Goal: Task Accomplishment & Management: Complete application form

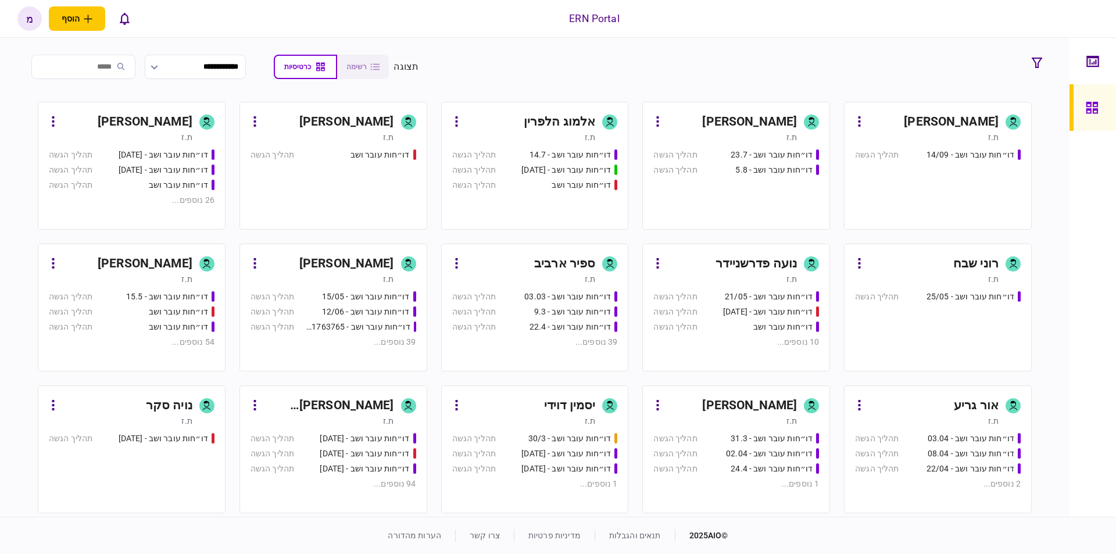
click at [775, 121] on div "[PERSON_NAME]" at bounding box center [749, 122] width 95 height 19
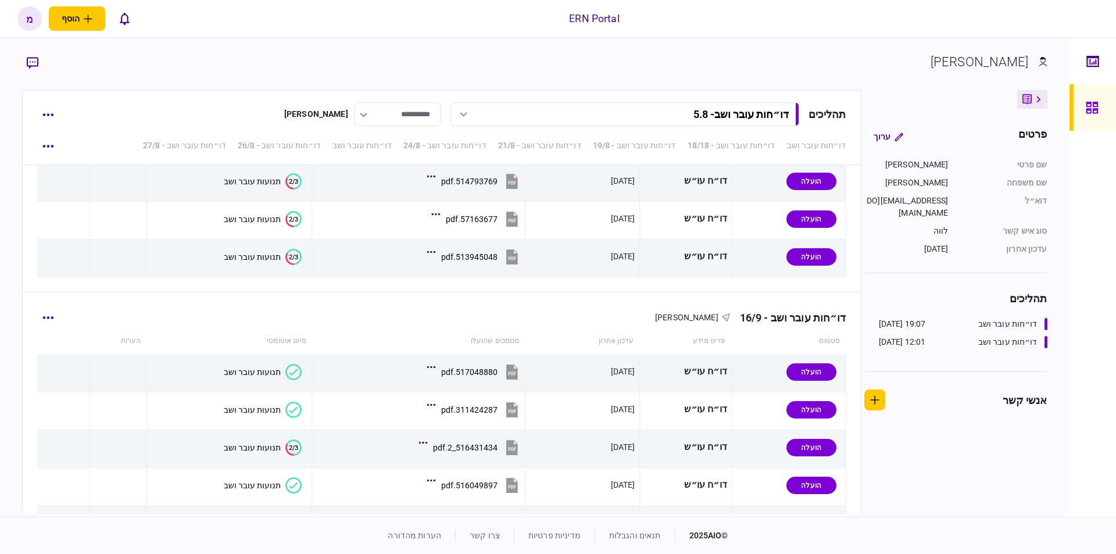
scroll to position [2146, 0]
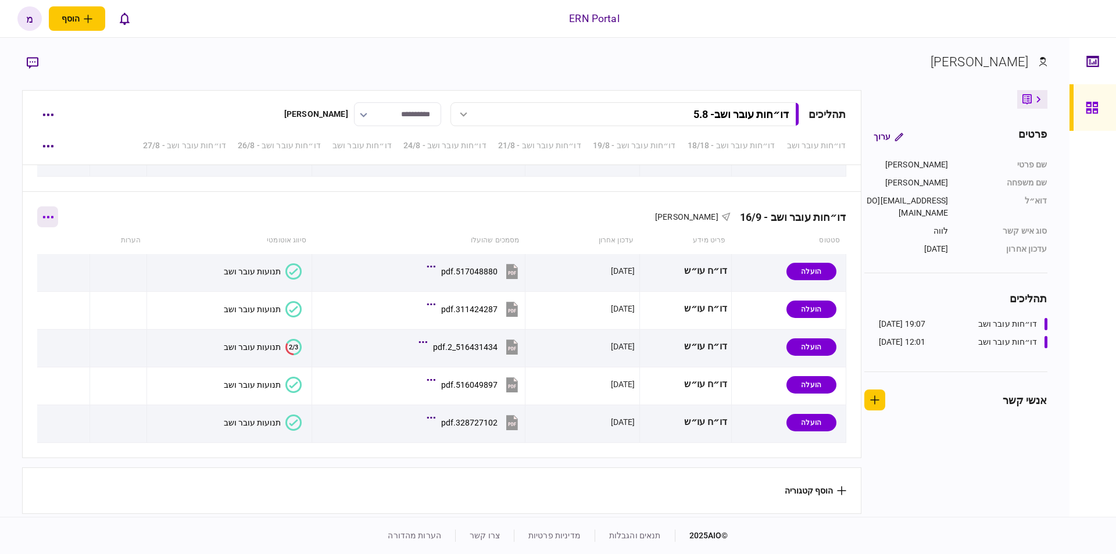
click at [58, 216] on button "button" at bounding box center [47, 216] width 21 height 21
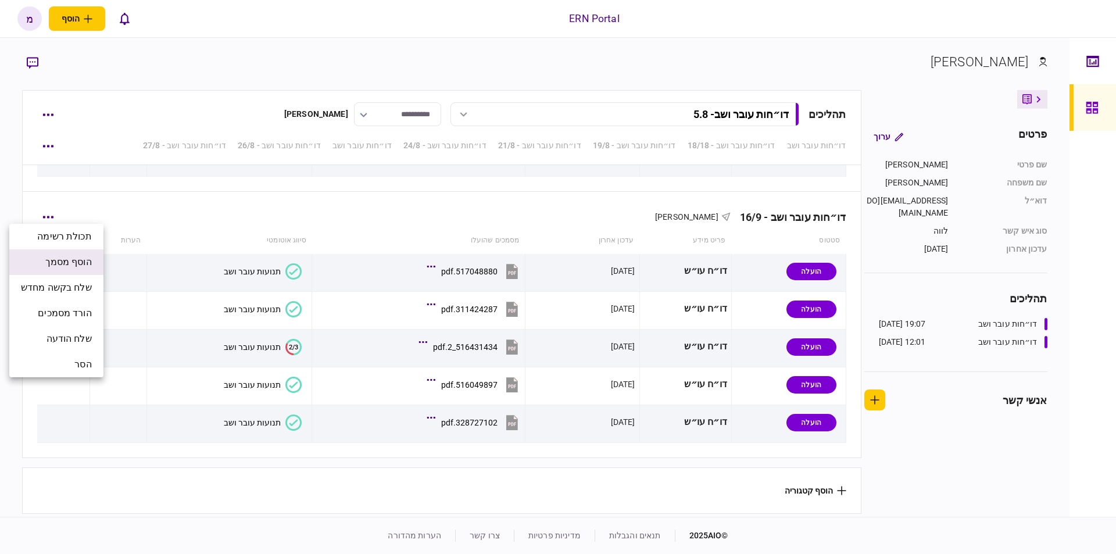
click at [71, 257] on span "הוסף מסמך" at bounding box center [68, 262] width 47 height 14
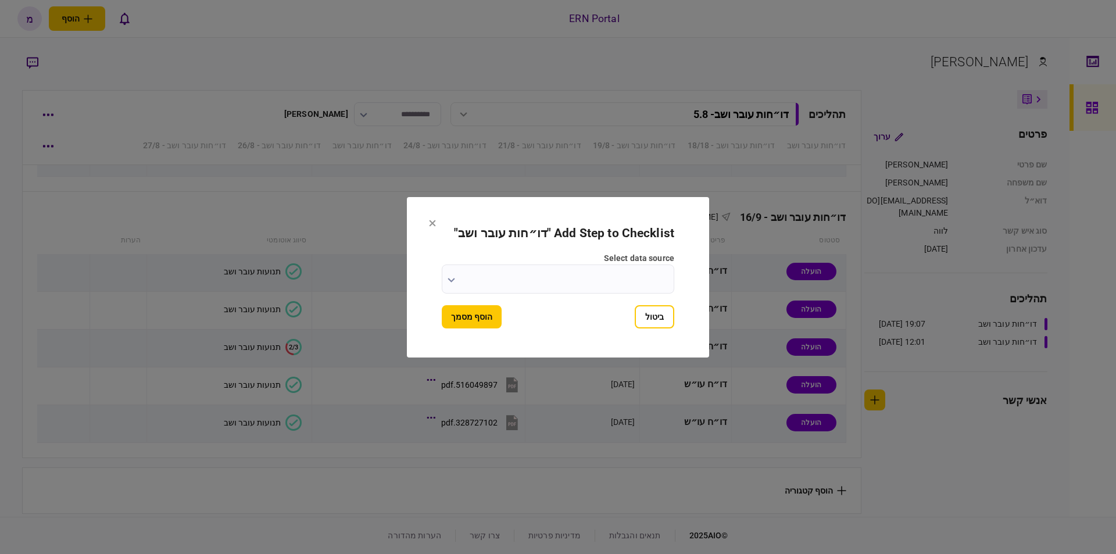
click at [459, 283] on input "select data source" at bounding box center [558, 279] width 233 height 29
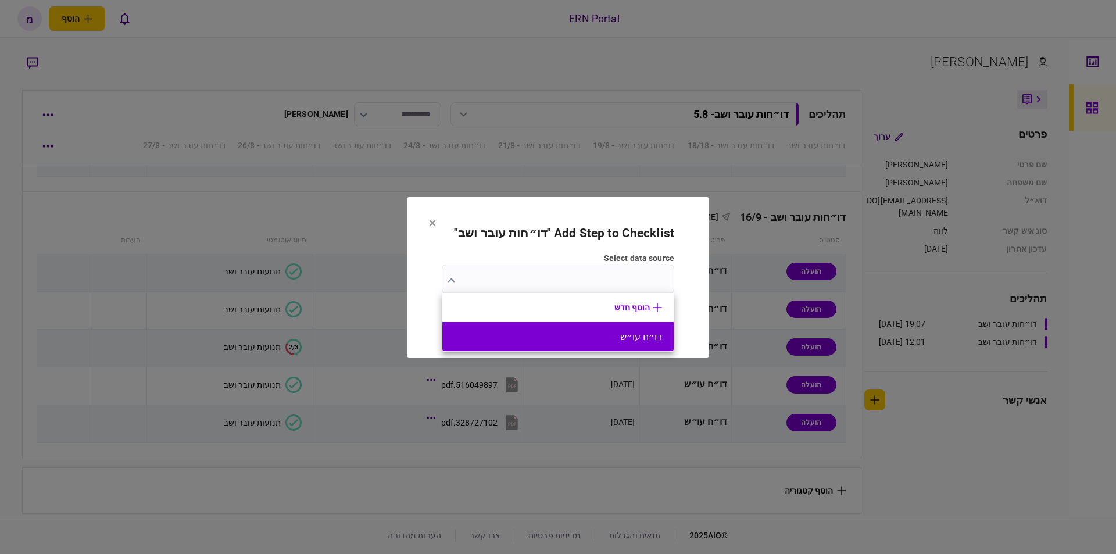
click at [587, 328] on li "דו״ח עו״ש" at bounding box center [557, 336] width 231 height 29
type input "*********"
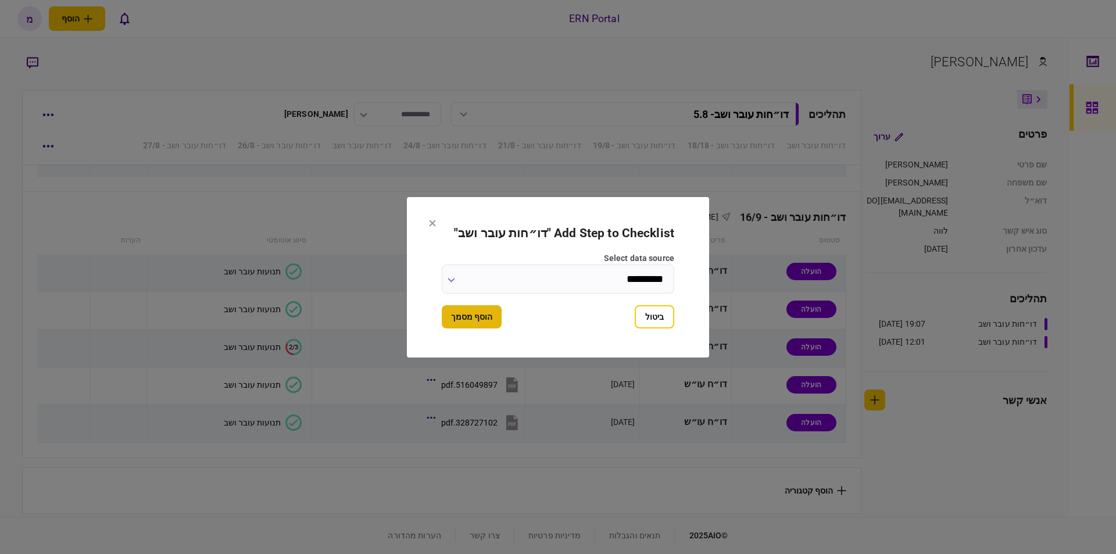
click at [458, 318] on button "הוסף מסמך" at bounding box center [472, 316] width 60 height 23
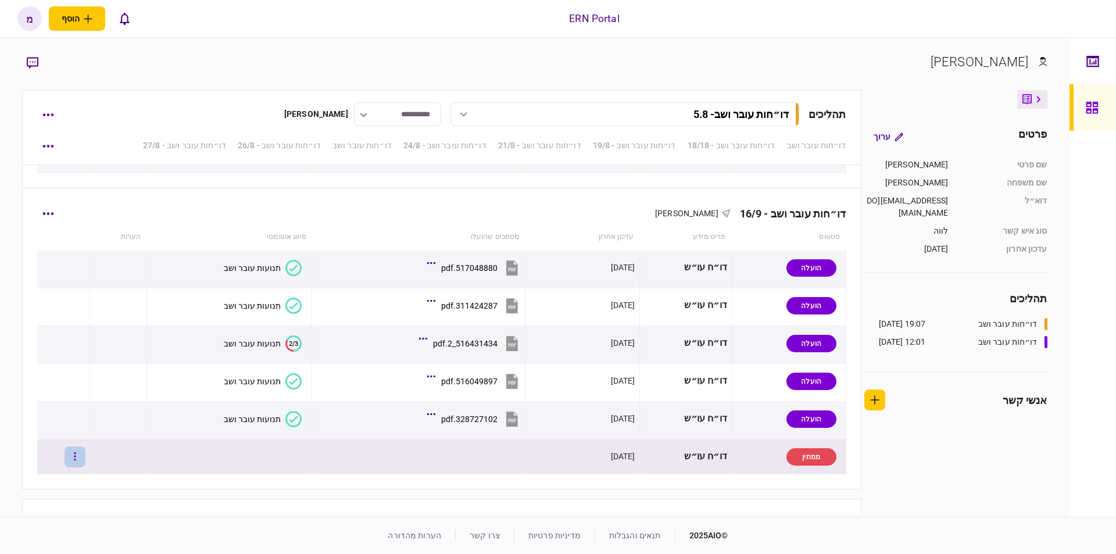
click at [79, 462] on button "button" at bounding box center [75, 456] width 21 height 21
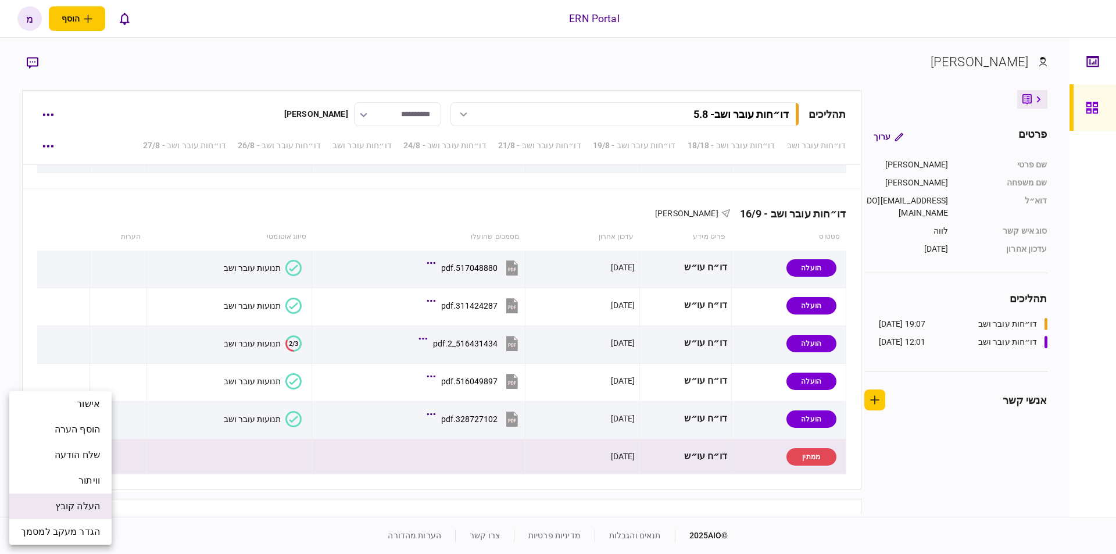
click at [84, 506] on span "העלה קובץ" at bounding box center [77, 506] width 45 height 14
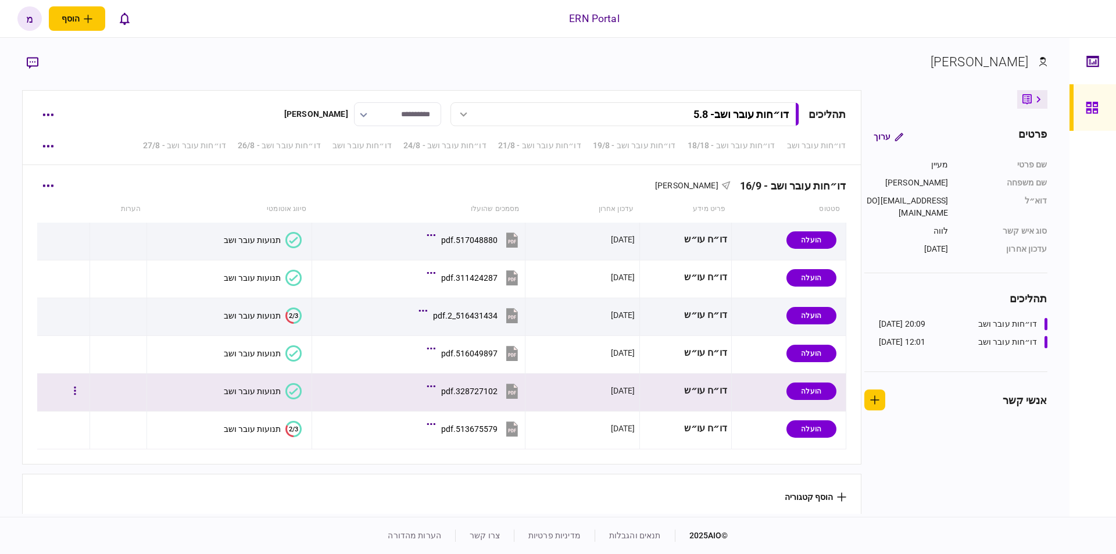
scroll to position [2184, 0]
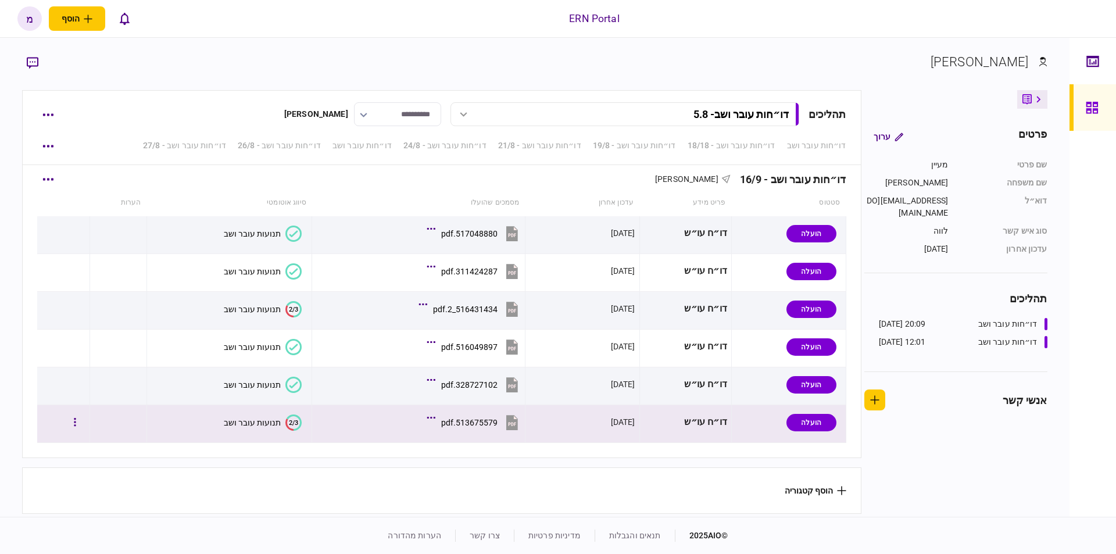
click at [289, 419] on text "2/3" at bounding box center [293, 423] width 9 height 8
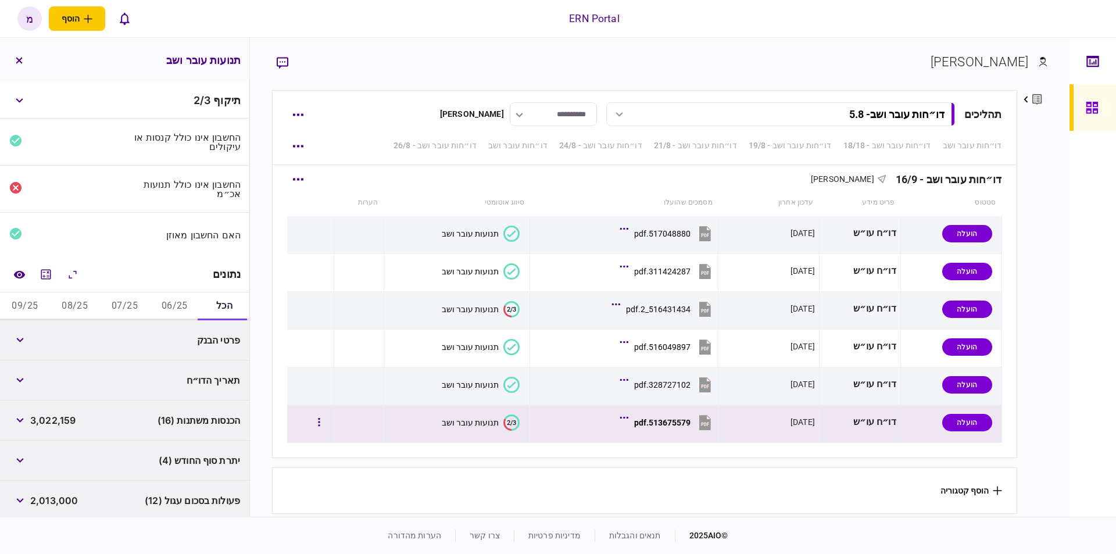
click at [510, 414] on icon "2/3" at bounding box center [511, 422] width 16 height 16
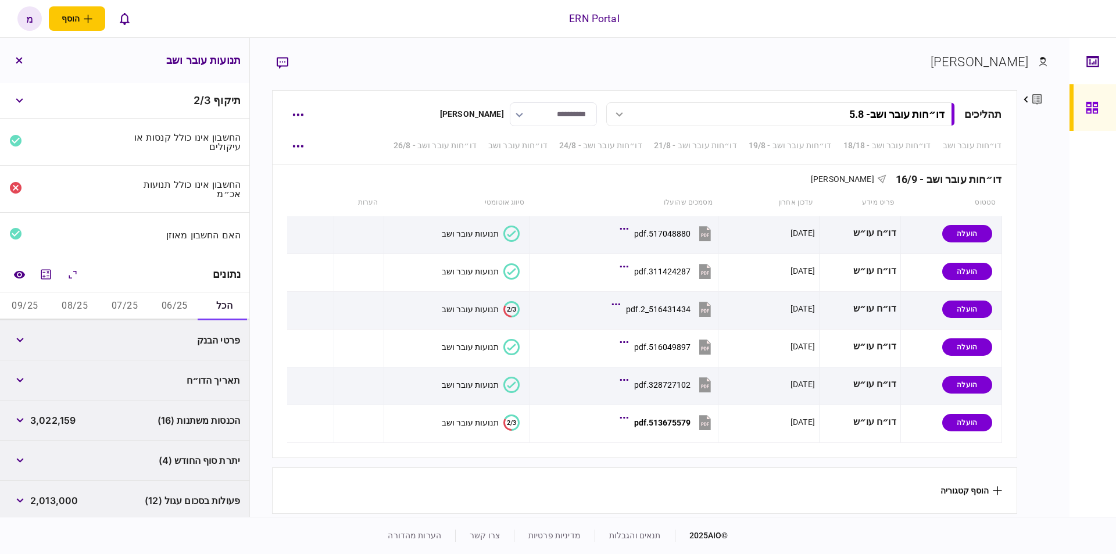
click at [162, 304] on button "06/25" at bounding box center [174, 306] width 50 height 28
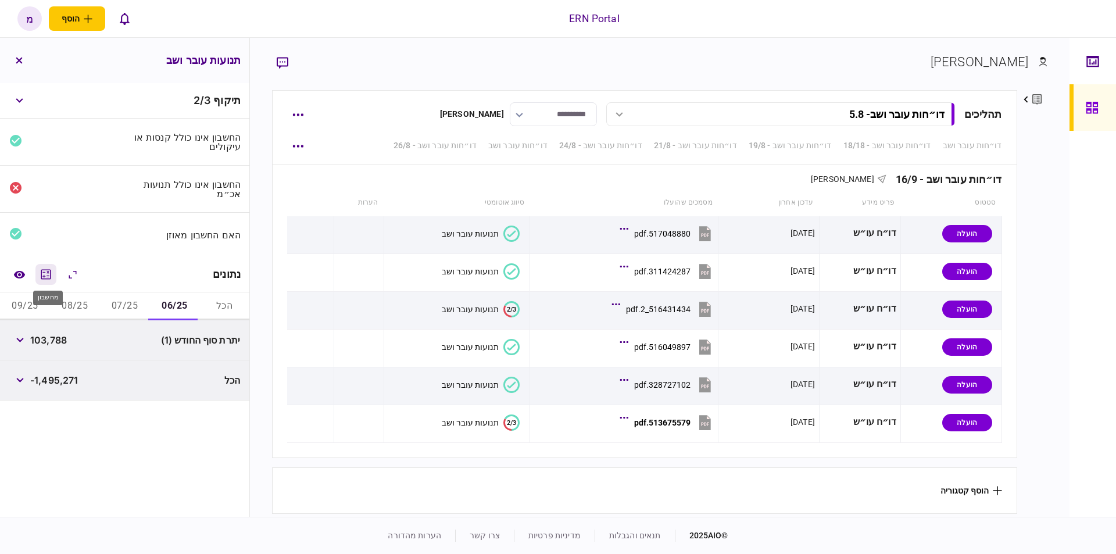
click at [46, 279] on button "מחשבון" at bounding box center [45, 274] width 21 height 21
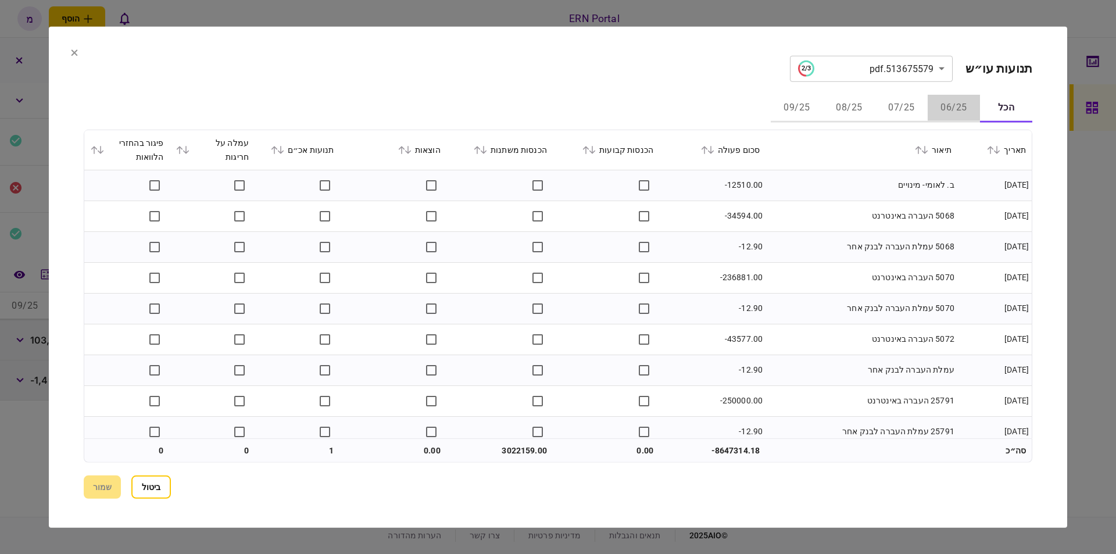
click at [944, 106] on button "06/25" at bounding box center [954, 108] width 52 height 28
click at [815, 182] on td "ב. לאומי- מינויים" at bounding box center [862, 185] width 192 height 31
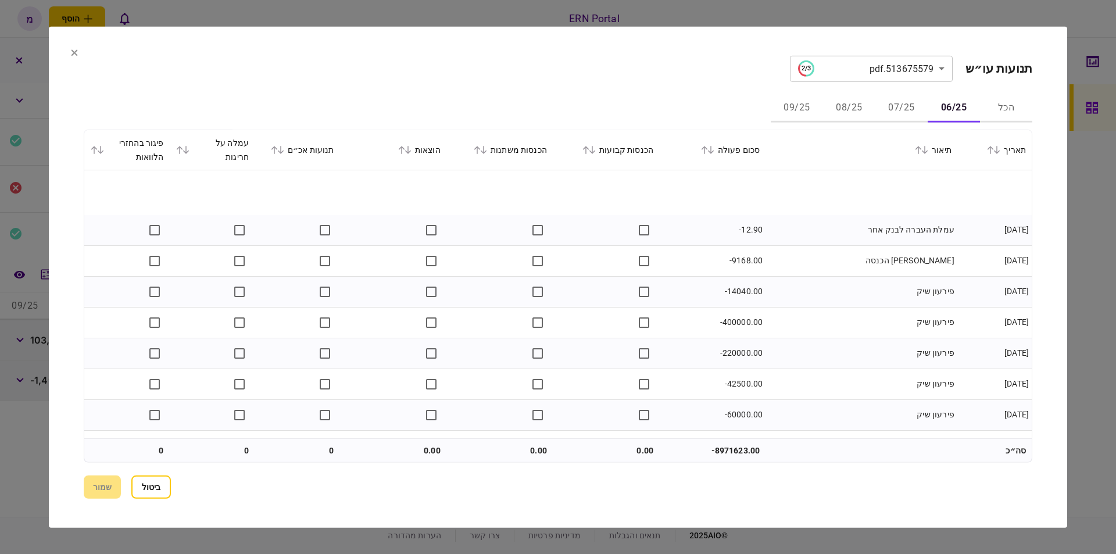
scroll to position [319, 0]
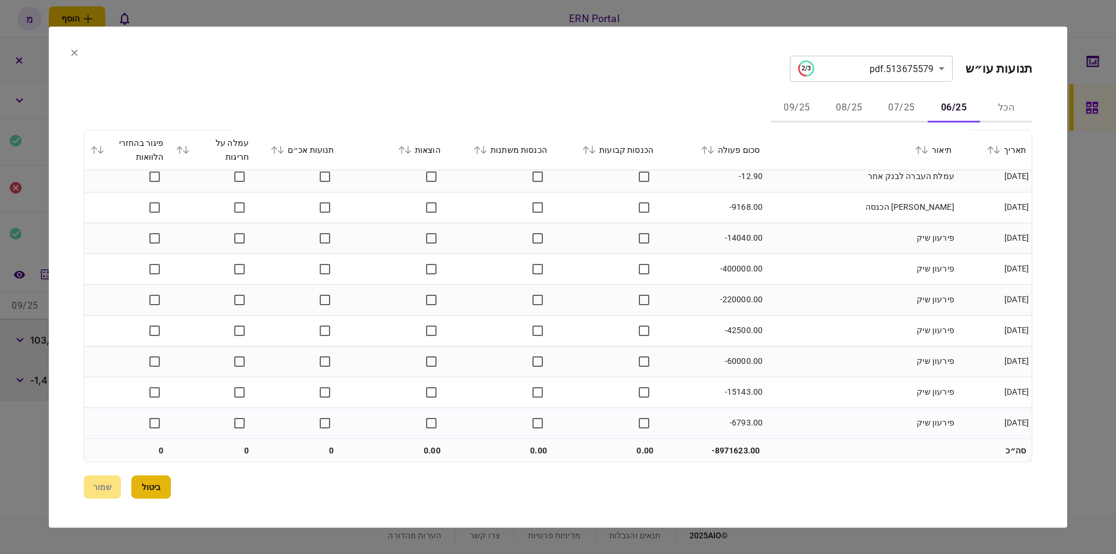
click at [141, 491] on button "ביטול" at bounding box center [151, 487] width 40 height 23
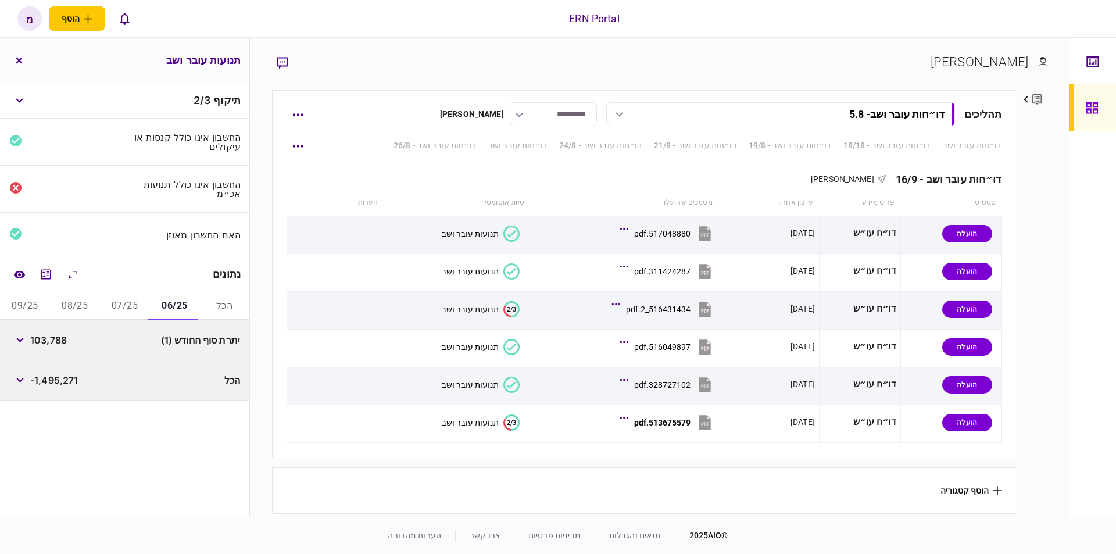
click at [62, 341] on span "103,788" at bounding box center [48, 340] width 37 height 14
copy div "103,788"
click at [125, 298] on button "07/25" at bounding box center [125, 306] width 50 height 28
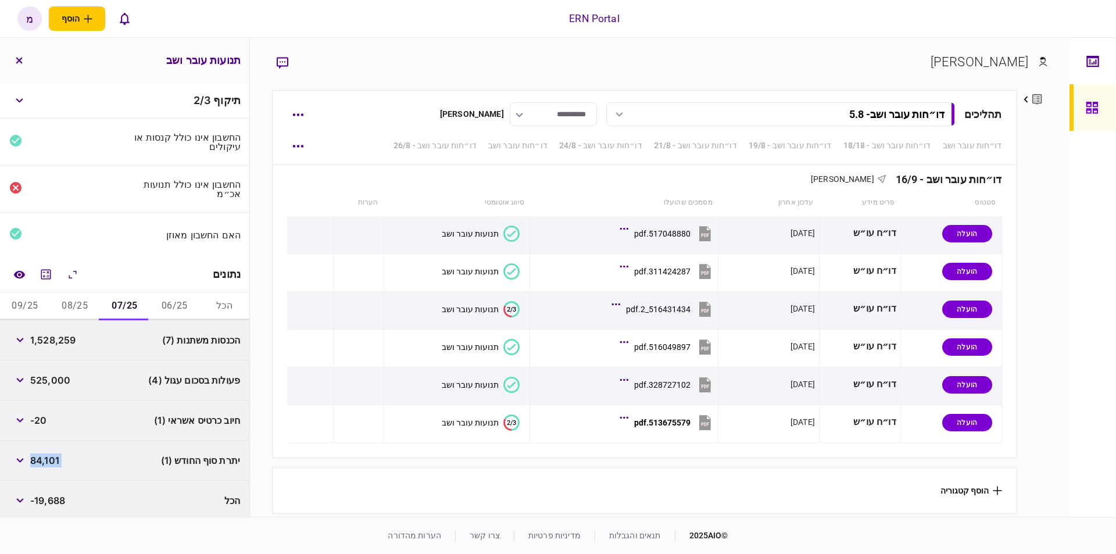
copy div "103,788"
click at [83, 301] on button "08/25" at bounding box center [75, 306] width 50 height 28
click at [45, 460] on span "82,482" at bounding box center [46, 460] width 33 height 14
click at [16, 466] on button "button" at bounding box center [19, 460] width 21 height 21
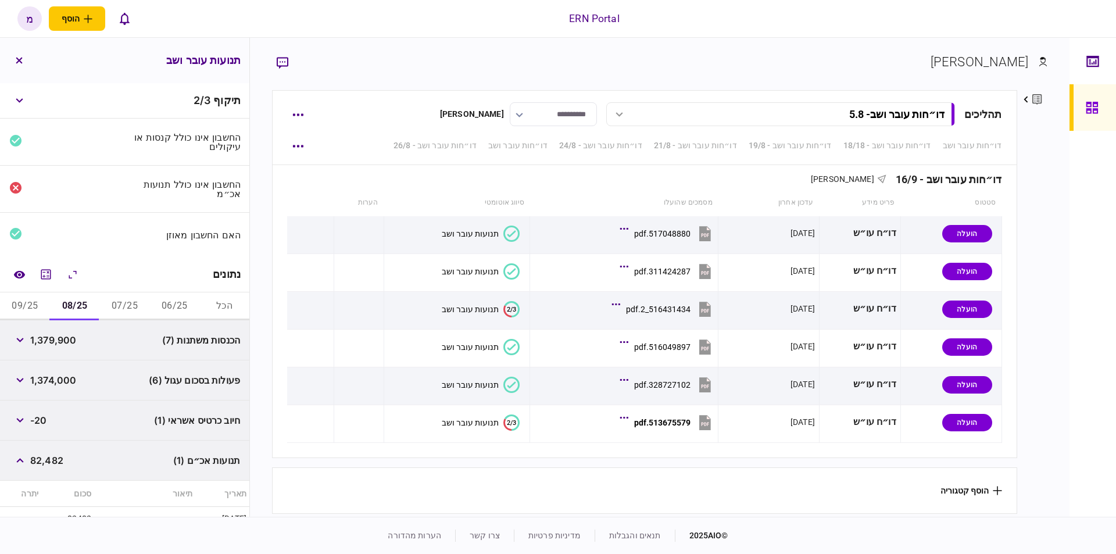
scroll to position [132, 0]
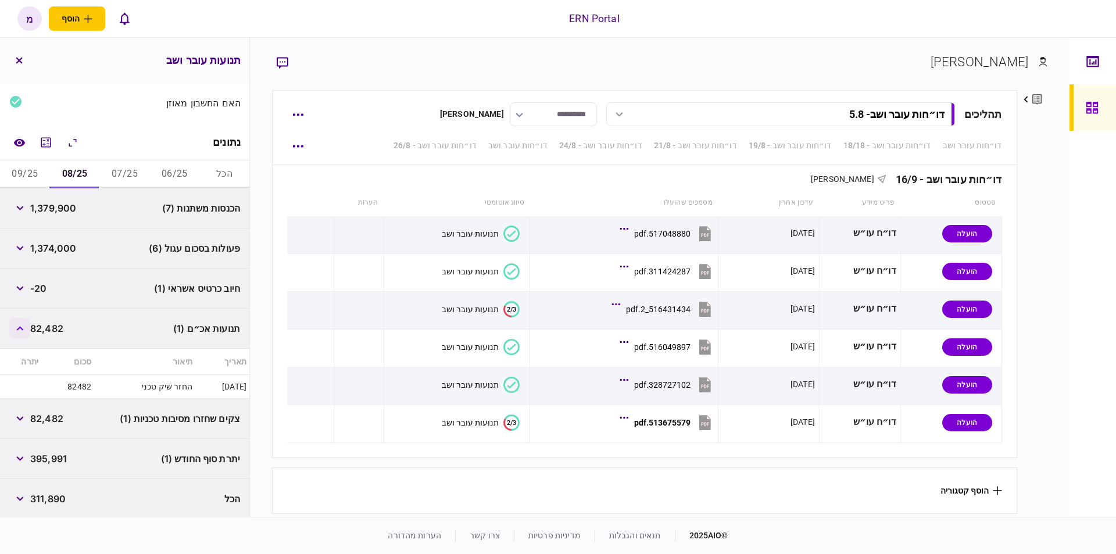
click at [26, 328] on button "button" at bounding box center [19, 328] width 21 height 21
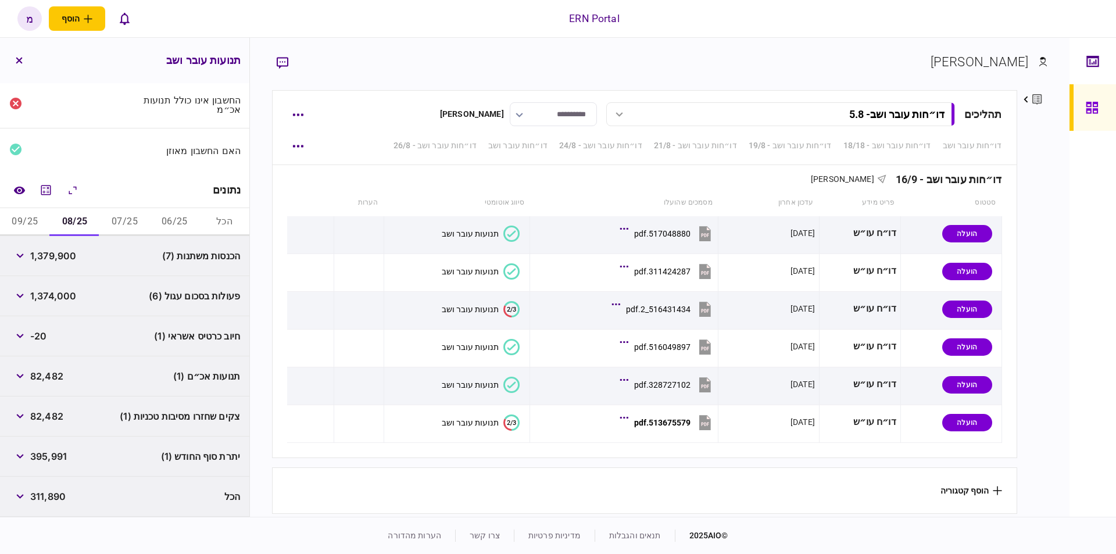
scroll to position [82, 0]
click at [60, 461] on span "395,991" at bounding box center [48, 459] width 37 height 14
click at [59, 462] on span "395,991" at bounding box center [48, 459] width 37 height 14
copy span "395,991"
click at [31, 222] on button "09/25" at bounding box center [25, 224] width 50 height 28
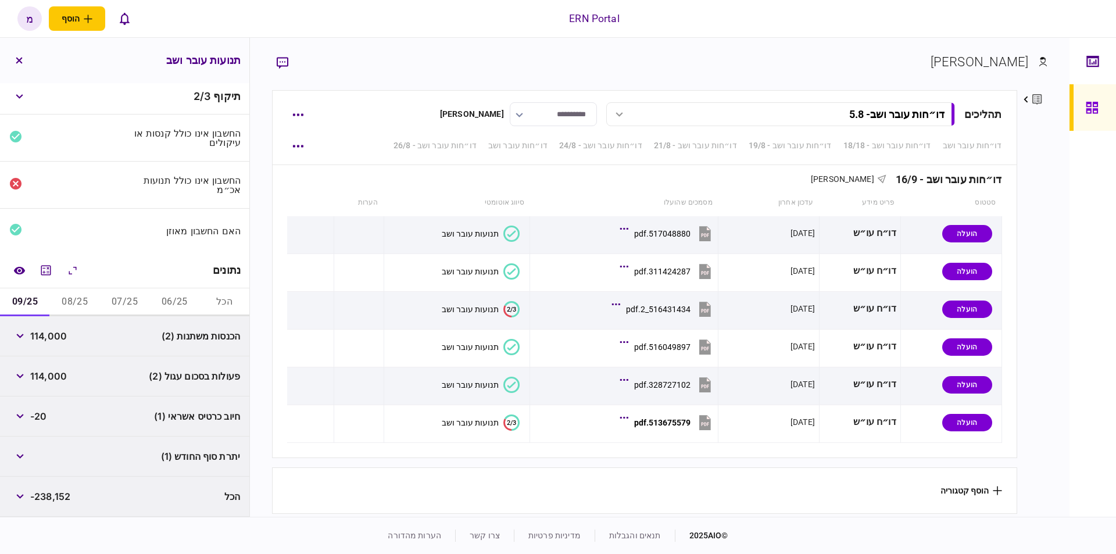
scroll to position [2, 0]
click at [183, 306] on button "06/25" at bounding box center [174, 305] width 50 height 28
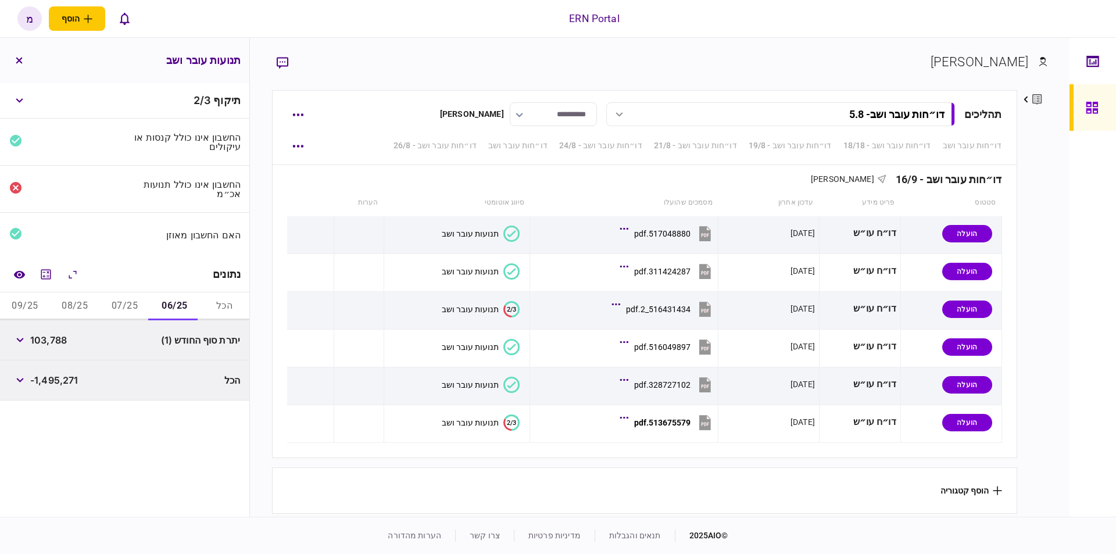
scroll to position [0, 0]
click at [131, 297] on button "07/25" at bounding box center [125, 306] width 50 height 28
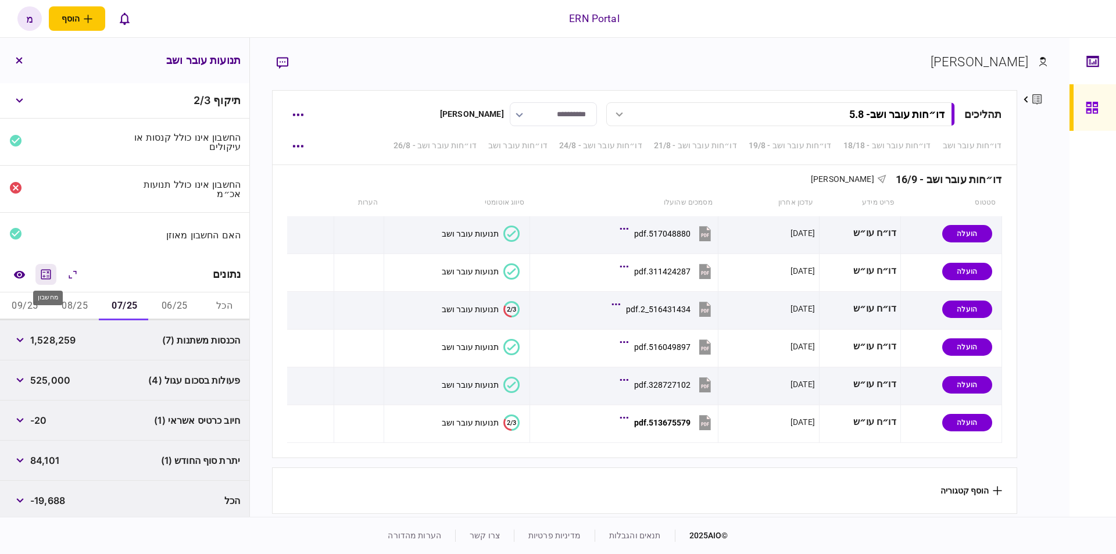
click at [47, 270] on icon "מחשבון" at bounding box center [46, 274] width 10 height 10
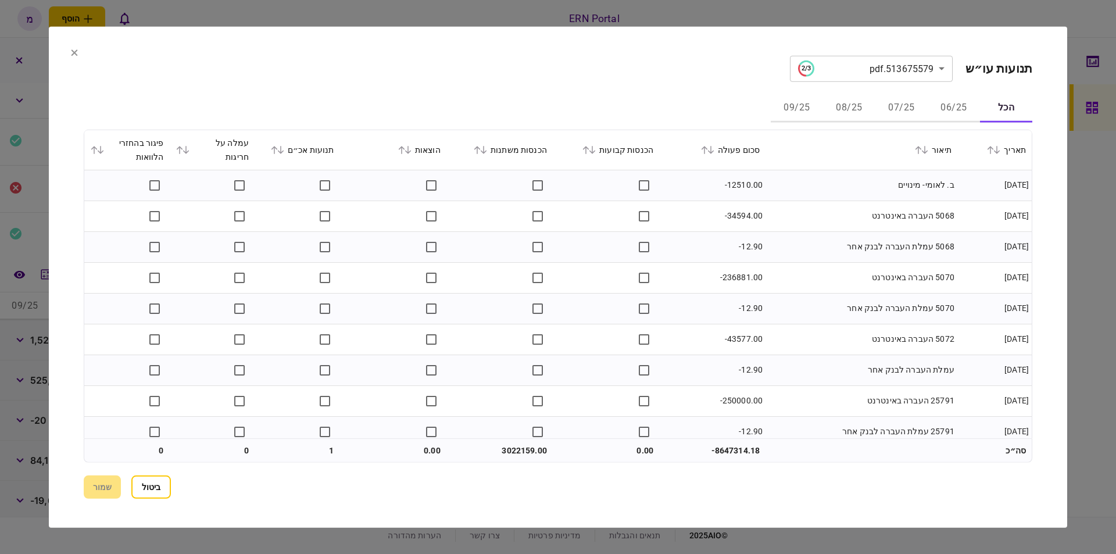
click at [916, 100] on button "07/25" at bounding box center [901, 108] width 52 height 28
click at [847, 214] on td "99010 זיכוי - בנק לאומי" at bounding box center [862, 216] width 192 height 31
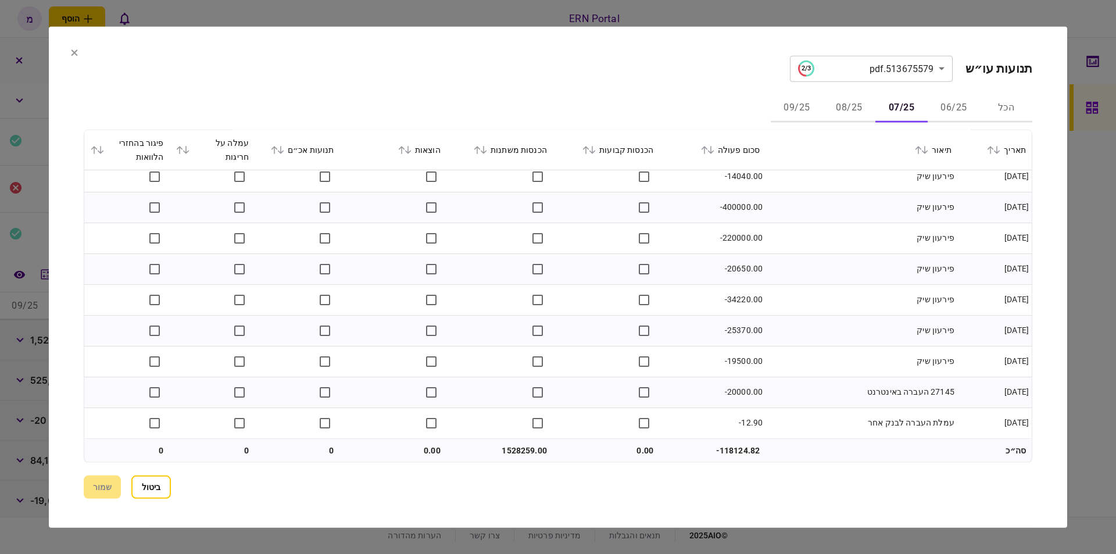
scroll to position [1459, 0]
click at [534, 452] on td "1528259.00" at bounding box center [499, 450] width 106 height 23
copy td "1528259.00"
click at [861, 104] on button "08/25" at bounding box center [849, 108] width 52 height 28
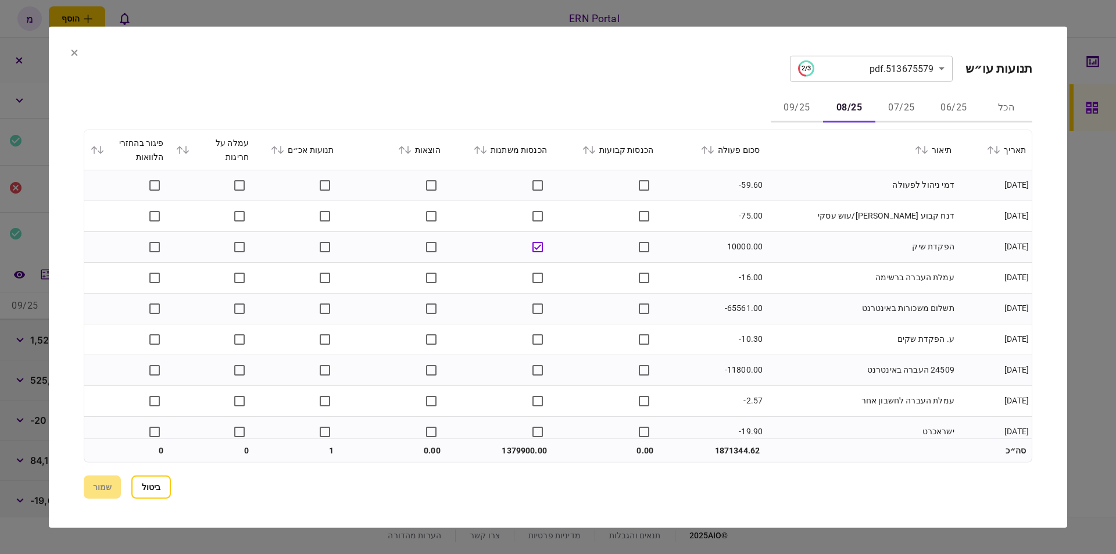
click at [573, 206] on td at bounding box center [606, 216] width 106 height 31
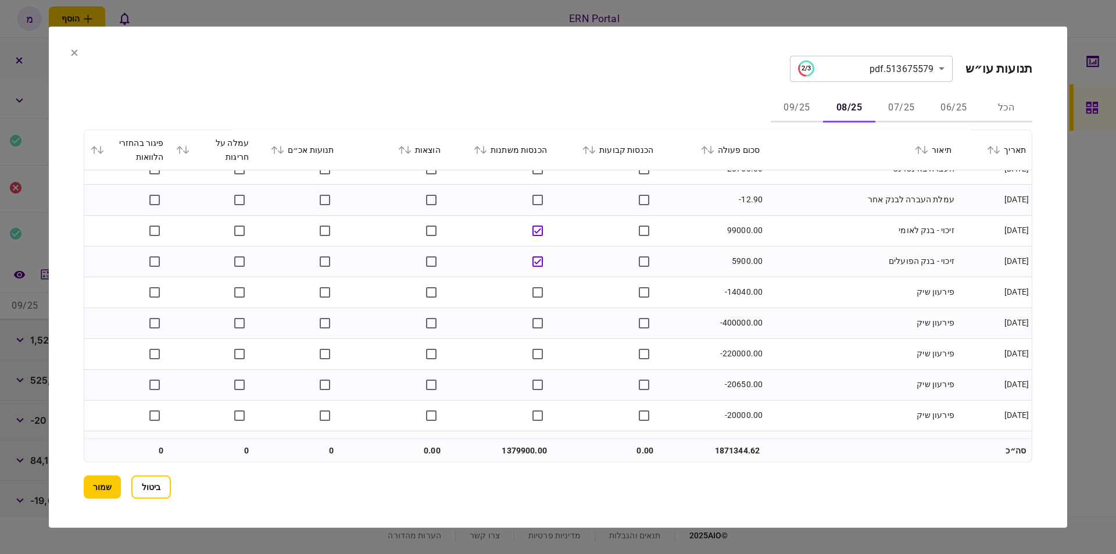
scroll to position [750, 0]
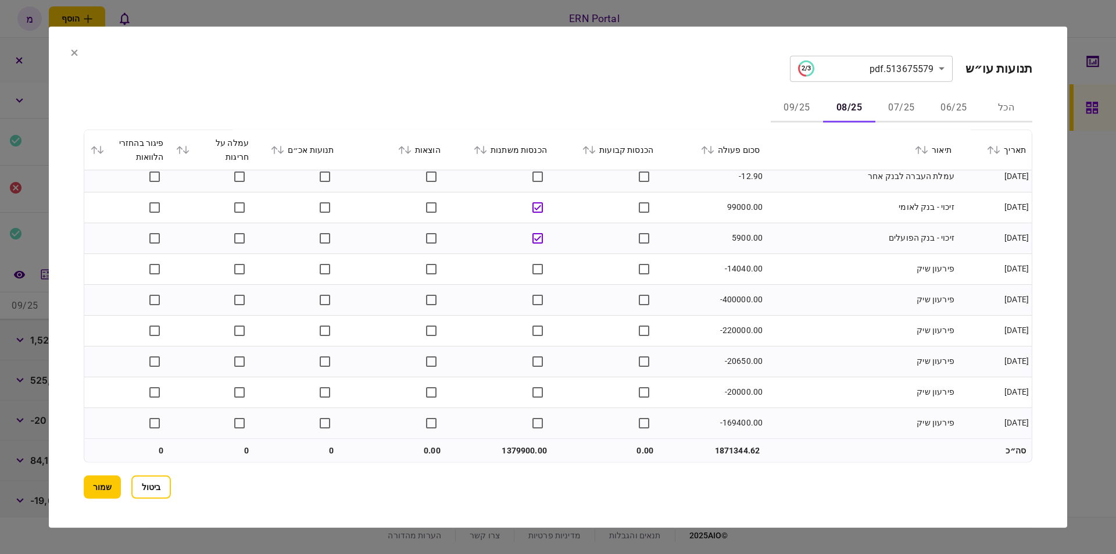
click at [512, 447] on td "1379900.00" at bounding box center [499, 450] width 106 height 23
copy td "1379900.00"
click at [803, 106] on button "09/25" at bounding box center [797, 108] width 52 height 28
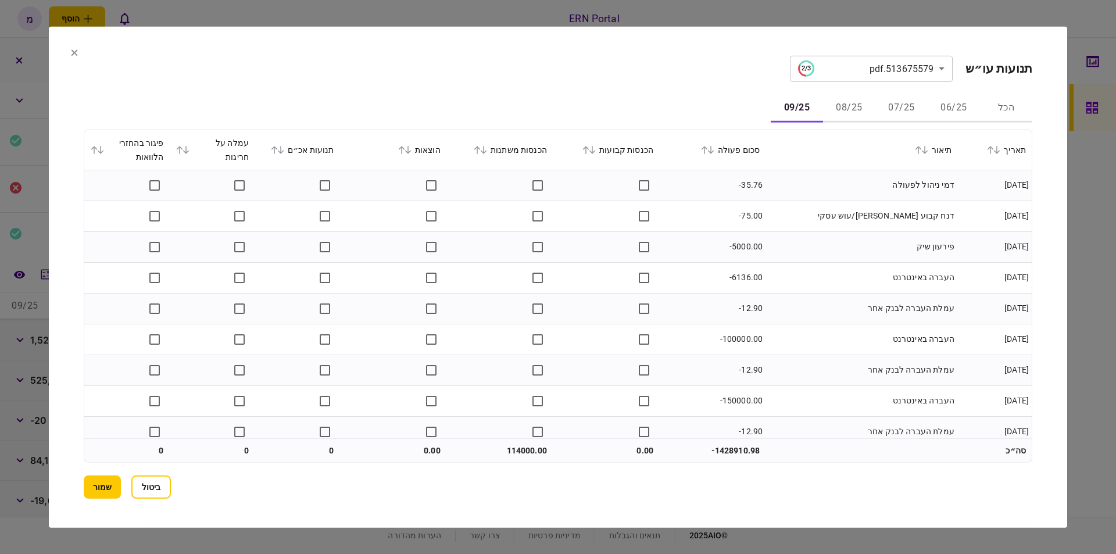
click at [736, 237] on td "-5000.00" at bounding box center [712, 246] width 106 height 31
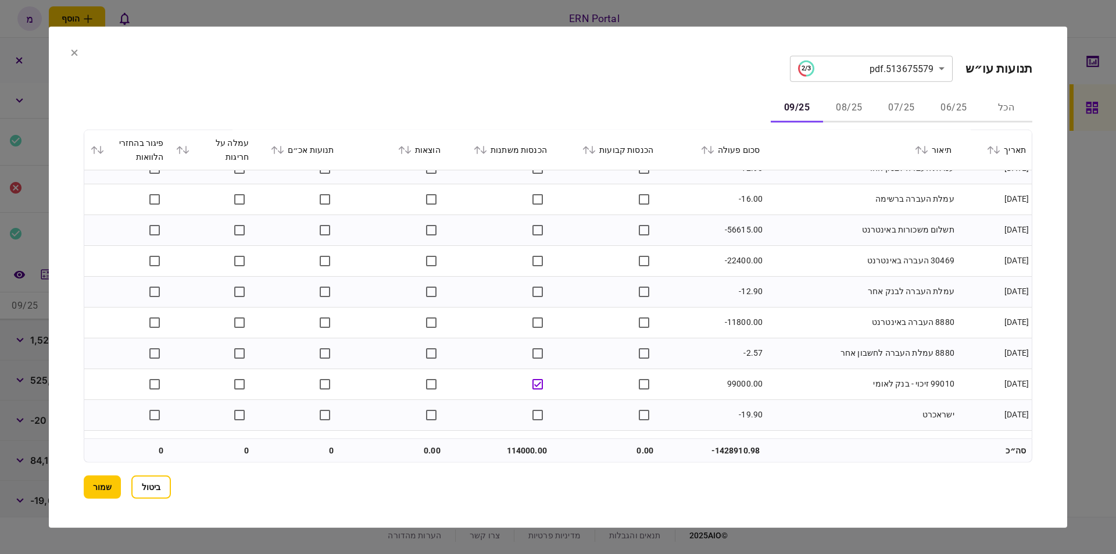
scroll to position [288, 0]
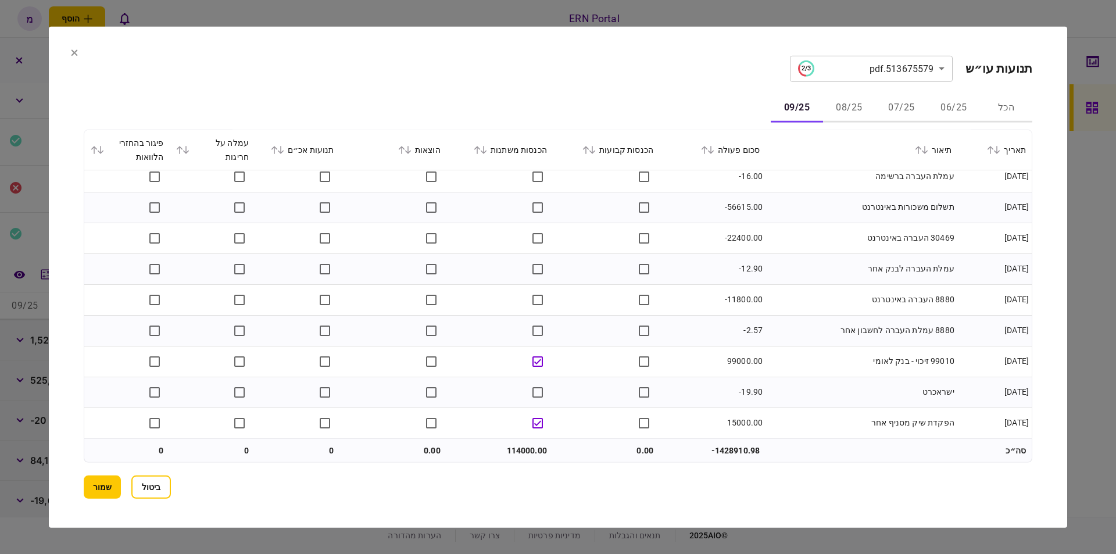
click at [528, 453] on td "114000.00" at bounding box center [499, 450] width 106 height 23
copy td "114000.00"
click at [103, 491] on button "שמור" at bounding box center [102, 487] width 37 height 23
